Goal: Task Accomplishment & Management: Complete application form

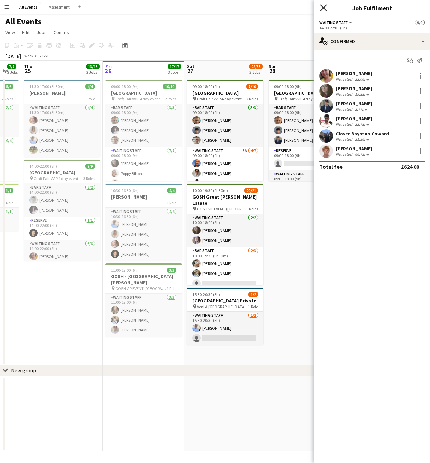
click at [326, 10] on icon at bounding box center [323, 7] width 6 height 6
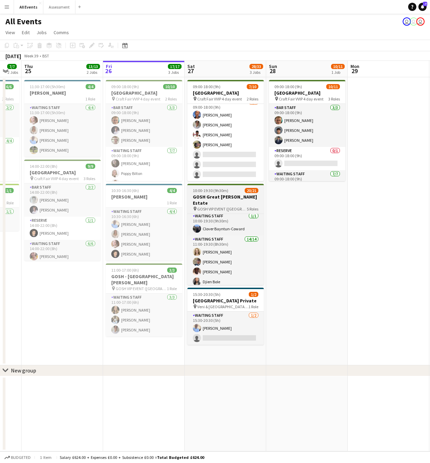
scroll to position [99, 0]
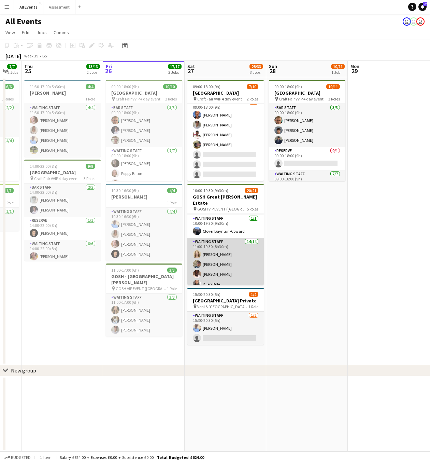
drag, startPoint x: 246, startPoint y: 260, endPoint x: 245, endPoint y: 254, distance: 6.2
click at [246, 260] on app-card-role "Waiting Staff 14/14 11:00-19:30 (8h30m) [PERSON_NAME] [PERSON_NAME] [PERSON_NAM…" at bounding box center [226, 315] width 77 height 154
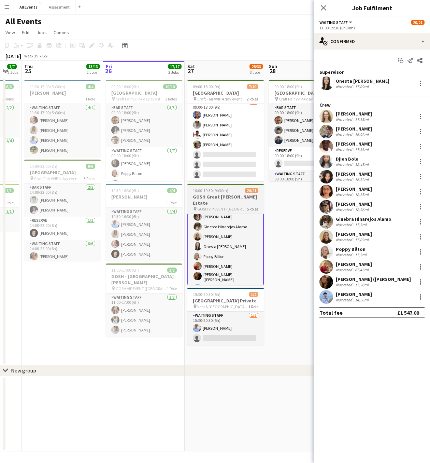
scroll to position [199, 0]
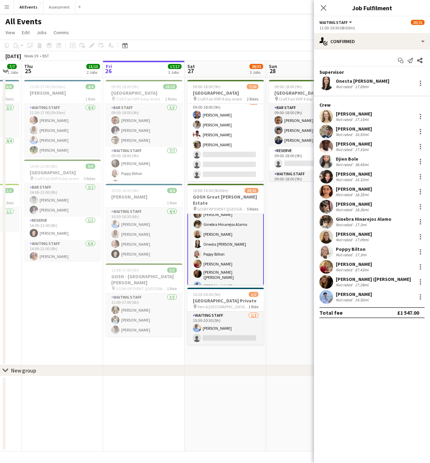
click at [220, 278] on app-card-role "Waiting Staff 14/14 11:00-19:30 (8h30m) [PERSON_NAME] [PERSON_NAME] [PERSON_NAM…" at bounding box center [226, 215] width 77 height 155
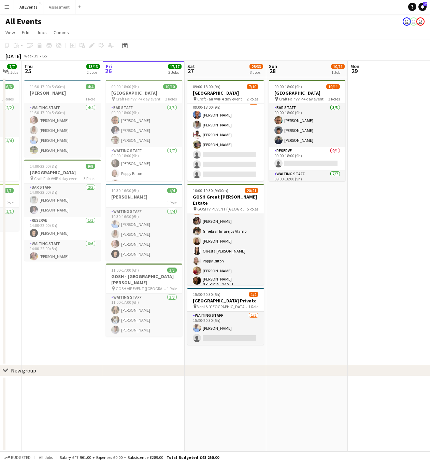
scroll to position [193, 0]
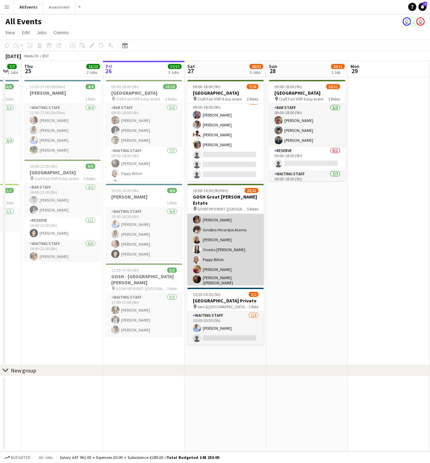
click at [207, 244] on app-card-role "Waiting Staff 14/14 11:00-19:30 (8h30m) [PERSON_NAME] [PERSON_NAME] [PERSON_NAM…" at bounding box center [226, 221] width 77 height 154
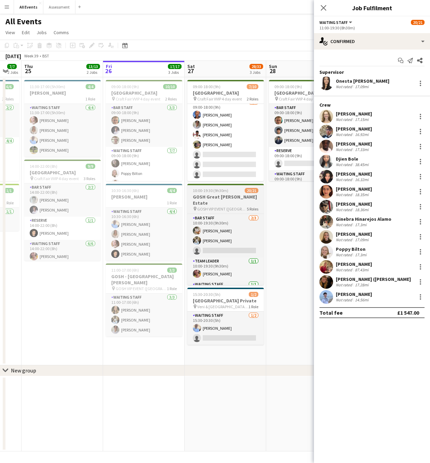
scroll to position [34, 0]
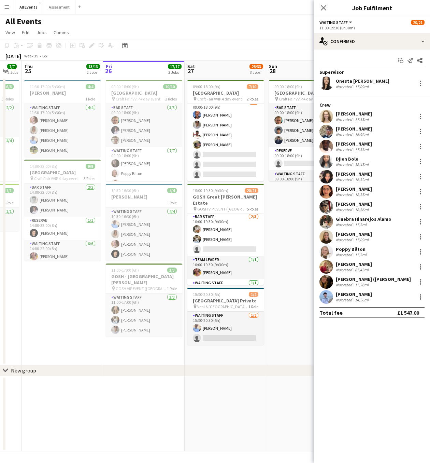
click at [7, 8] on app-icon "Menu" at bounding box center [6, 6] width 5 height 5
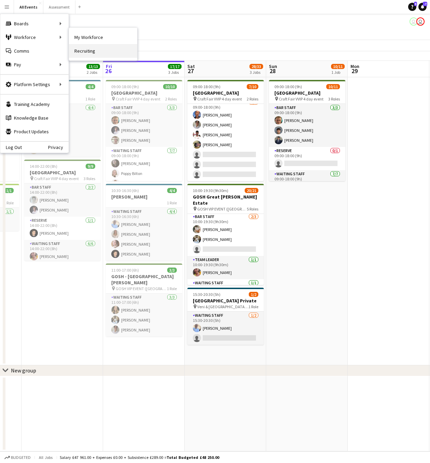
click at [89, 51] on link "Recruiting" at bounding box center [103, 51] width 68 height 14
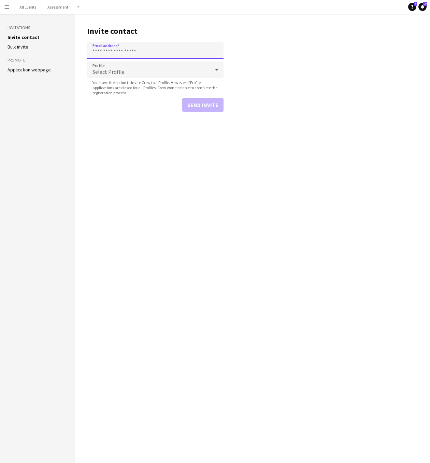
click at [140, 52] on input "Email address" at bounding box center [155, 50] width 137 height 17
paste input "**********"
type input "**********"
click at [217, 72] on icon at bounding box center [217, 70] width 8 height 14
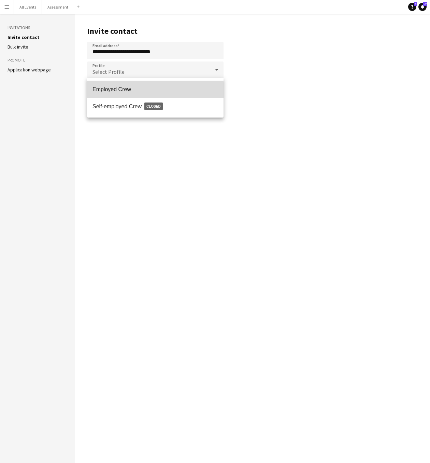
click at [122, 90] on span "Employed Crew" at bounding box center [156, 89] width 126 height 6
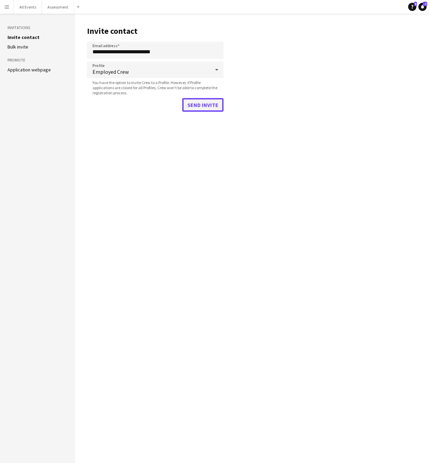
click at [212, 105] on button "Send invite" at bounding box center [202, 105] width 41 height 14
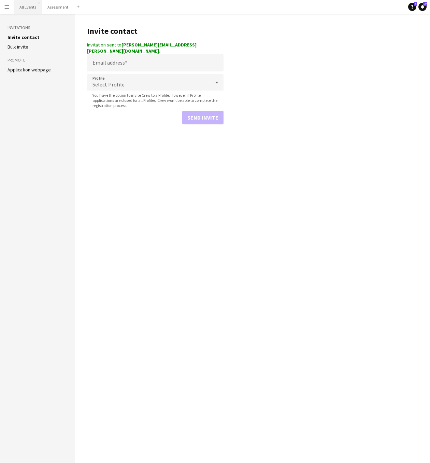
click at [27, 8] on button "All Events Close" at bounding box center [28, 6] width 28 height 13
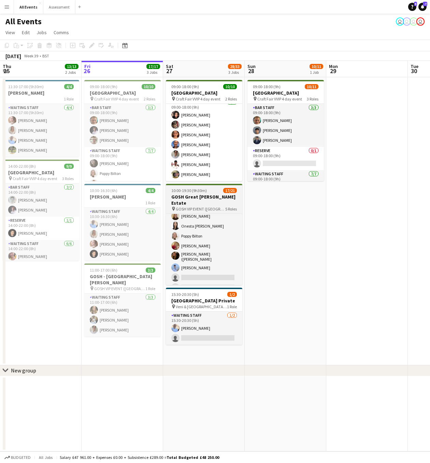
scroll to position [197, 0]
click at [206, 206] on span "GOSH VIP EVENT ([GEOGRAPHIC_DATA][PERSON_NAME])" at bounding box center [201, 208] width 50 height 5
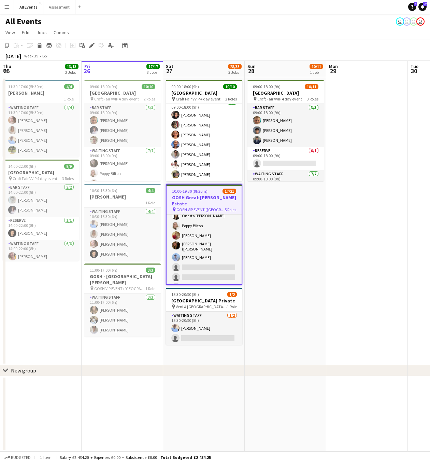
click at [206, 198] on h3 "GOSH Great [PERSON_NAME] Estate" at bounding box center [204, 200] width 75 height 12
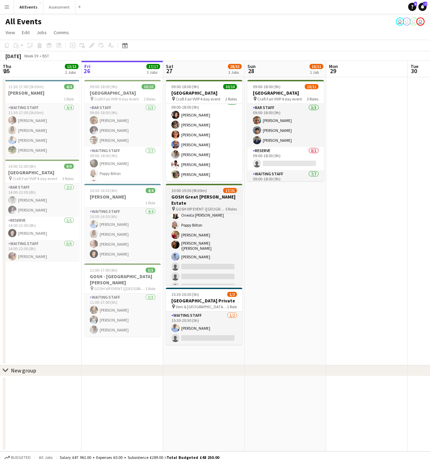
click at [201, 199] on h3 "GOSH Great [PERSON_NAME] Estate" at bounding box center [204, 200] width 77 height 12
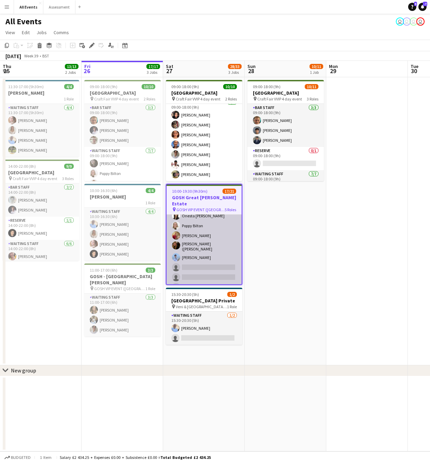
click at [215, 242] on app-card-role "Waiting Staff 1A [DATE] 11:00-19:30 (8h30m) [PERSON_NAME] [PERSON_NAME] [PERSON…" at bounding box center [204, 217] width 75 height 154
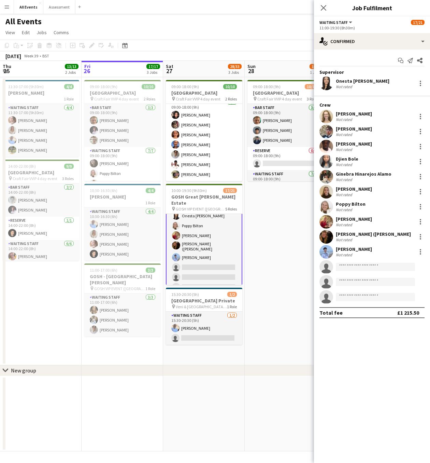
scroll to position [198, 0]
click at [62, 33] on span "Comms" at bounding box center [61, 32] width 15 height 6
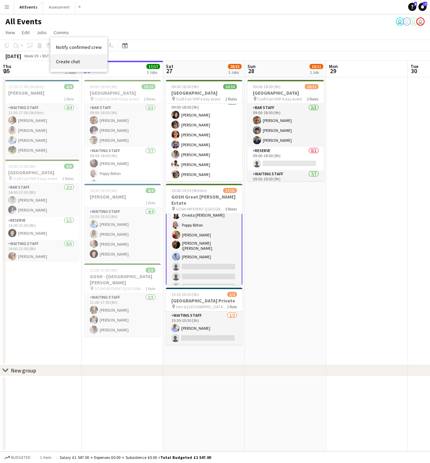
click at [73, 63] on span "Create chat" at bounding box center [68, 61] width 24 height 6
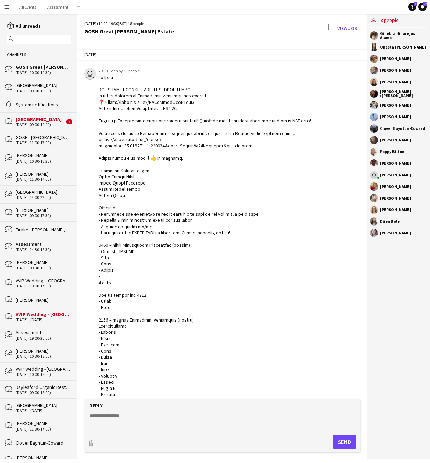
scroll to position [547, 0]
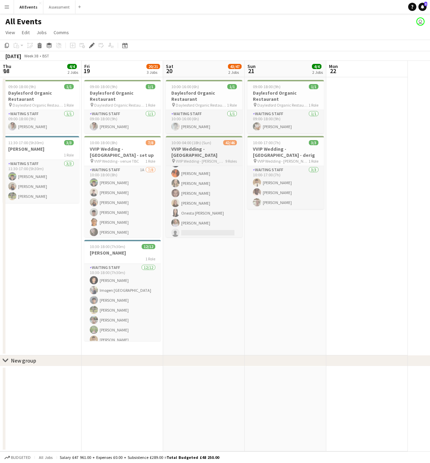
scroll to position [371, 0]
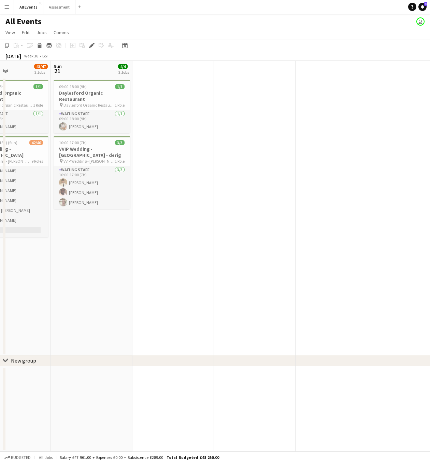
drag, startPoint x: 284, startPoint y: 245, endPoint x: 185, endPoint y: 242, distance: 99.5
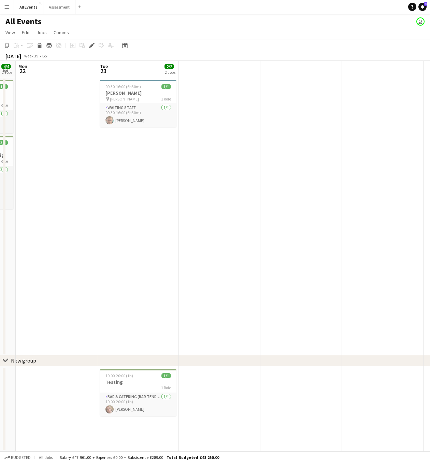
drag, startPoint x: 204, startPoint y: 223, endPoint x: 186, endPoint y: 232, distance: 20.3
click at [63, 224] on app-calendar-viewport "Fri 19 20/21 3 Jobs Sat 20 43/47 2 Jobs Sun 21 4/4 2 Jobs Mon 22 Tue 23 2/2 2 J…" at bounding box center [215, 256] width 430 height 390
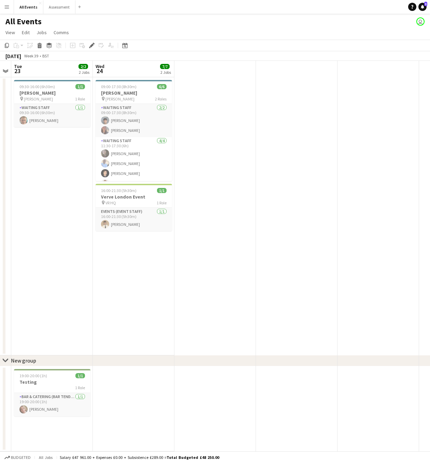
scroll to position [0, 195]
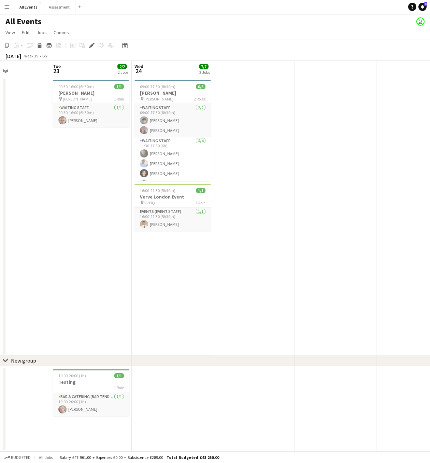
drag, startPoint x: 112, startPoint y: 222, endPoint x: 81, endPoint y: 221, distance: 31.4
click at [74, 221] on app-calendar-viewport "Sat 20 43/47 2 Jobs Sun 21 4/4 2 Jobs Mon 22 Tue 23 2/2 2 Jobs Wed 24 7/7 2 Job…" at bounding box center [215, 256] width 430 height 390
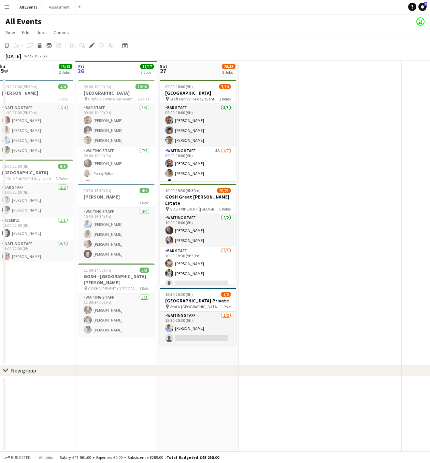
scroll to position [0, 165]
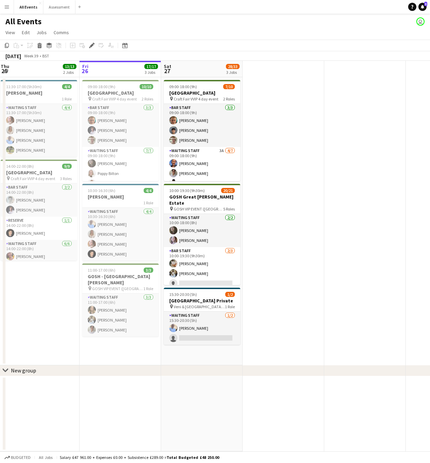
drag, startPoint x: 185, startPoint y: 233, endPoint x: 295, endPoint y: 237, distance: 110.4
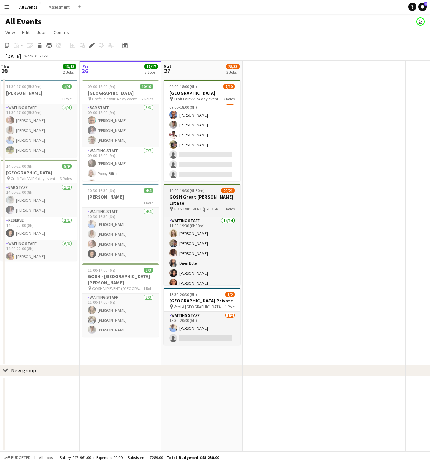
scroll to position [116, 0]
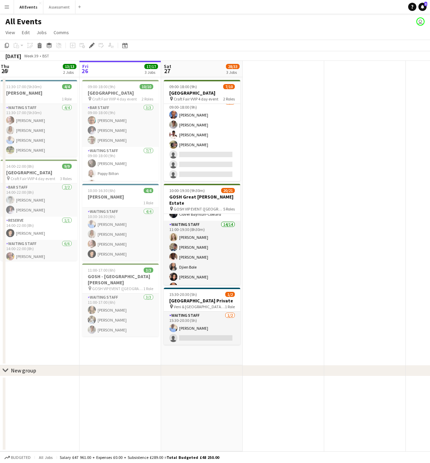
click at [7, 9] on app-icon "Menu" at bounding box center [6, 6] width 5 height 5
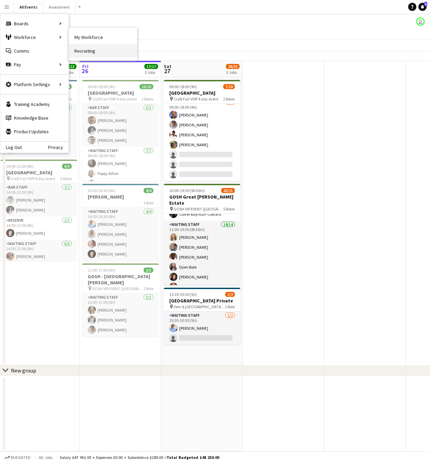
click at [85, 51] on link "Recruiting" at bounding box center [103, 51] width 68 height 14
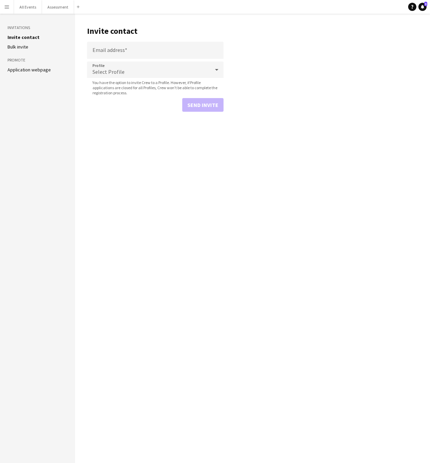
click at [39, 70] on link "Application webpage" at bounding box center [29, 70] width 43 height 6
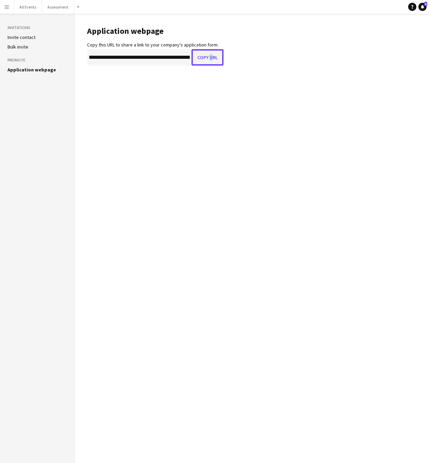
click at [207, 59] on button "Copy URL" at bounding box center [208, 57] width 32 height 16
